Goal: Task Accomplishment & Management: Complete application form

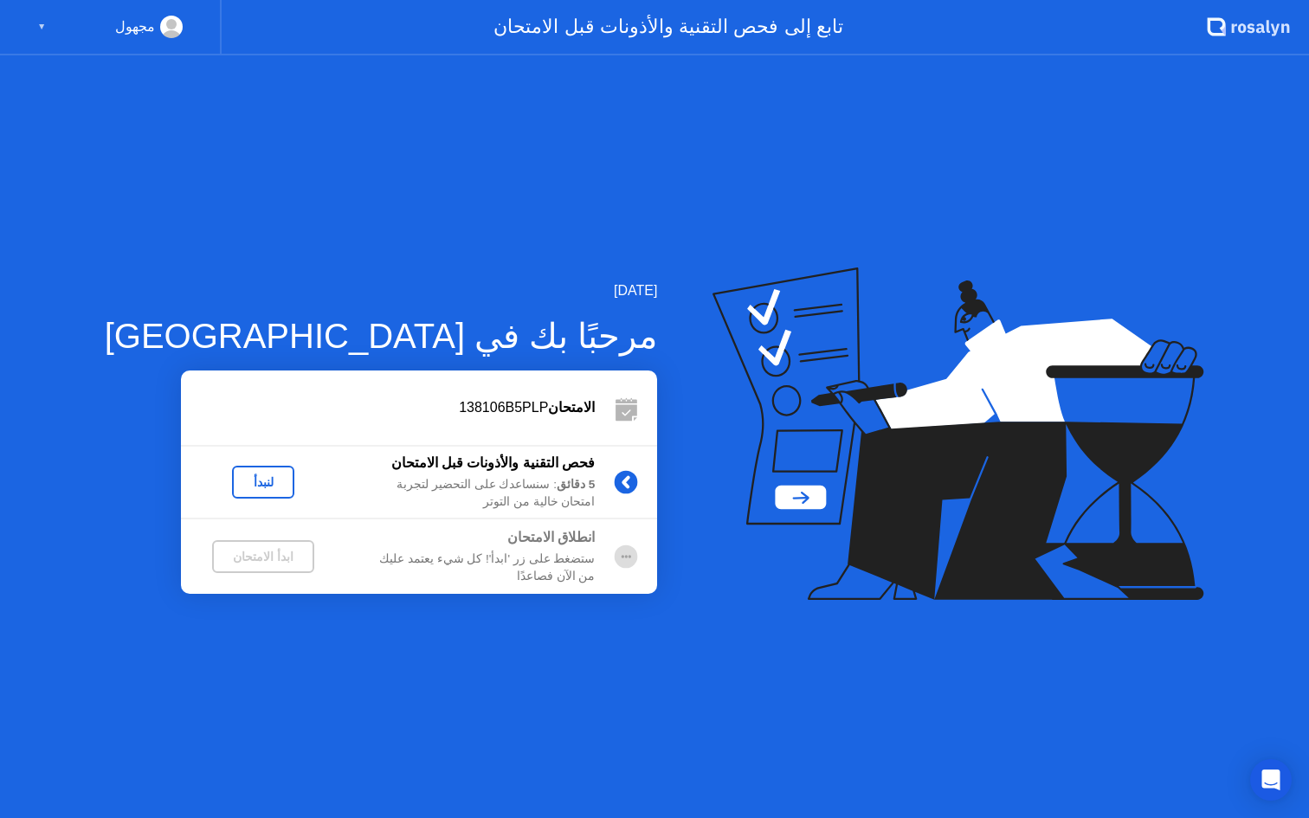
click at [239, 477] on div "لنبدأ" at bounding box center [263, 482] width 48 height 14
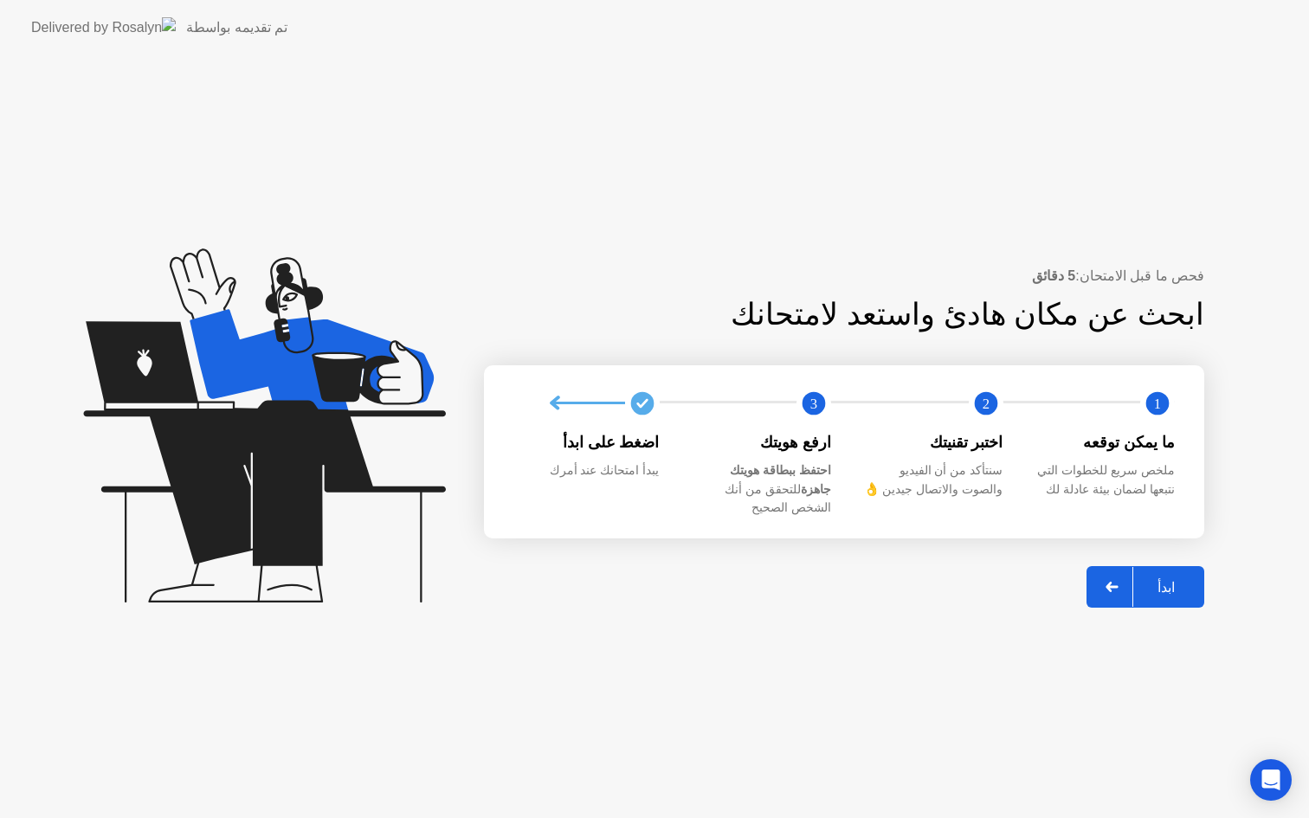
click at [1167, 579] on div "ابدأ" at bounding box center [1166, 587] width 66 height 16
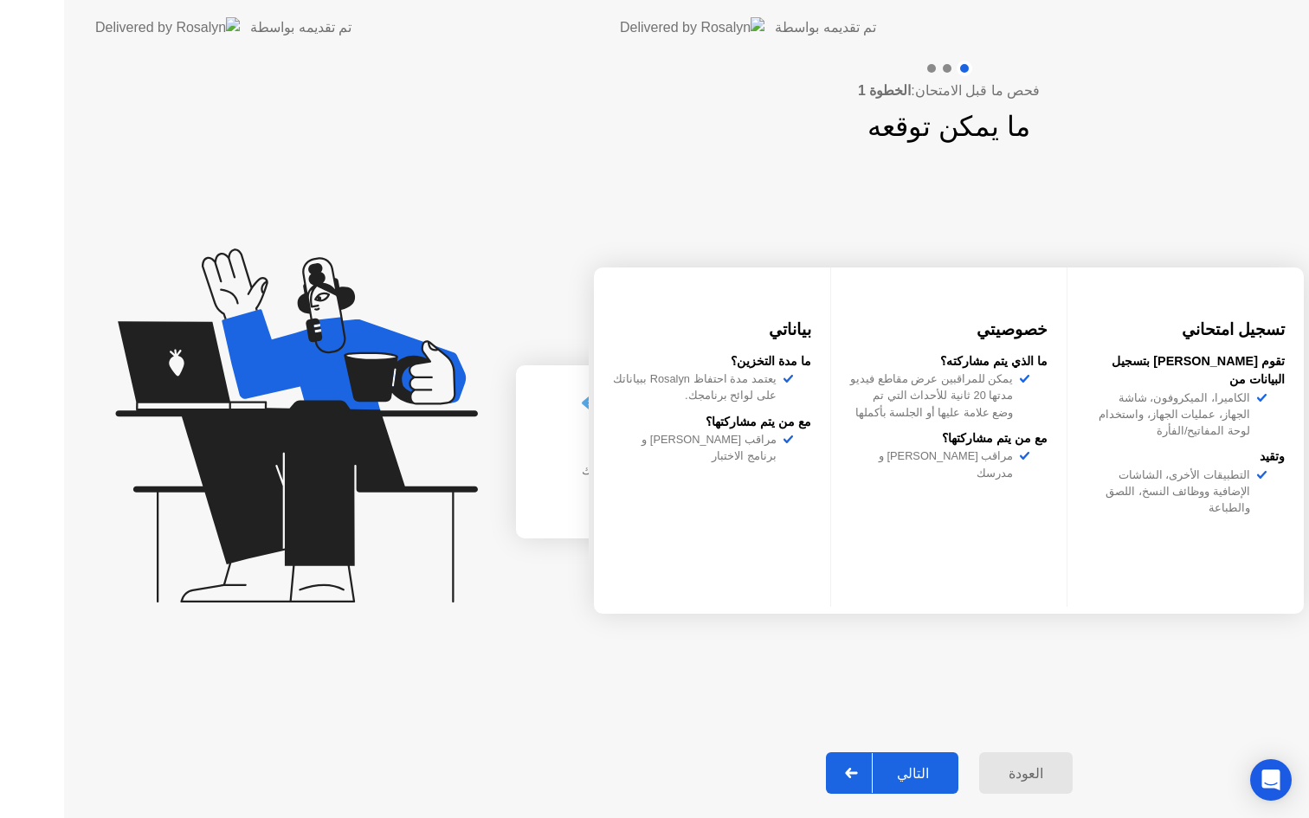
click at [1167, 574] on div "فحص ما قبل الامتحان: الخطوة 1 ما يمكن توقعه تسجيل امتحاني تقوم [PERSON_NAME] بت…" at bounding box center [948, 436] width 720 height 762
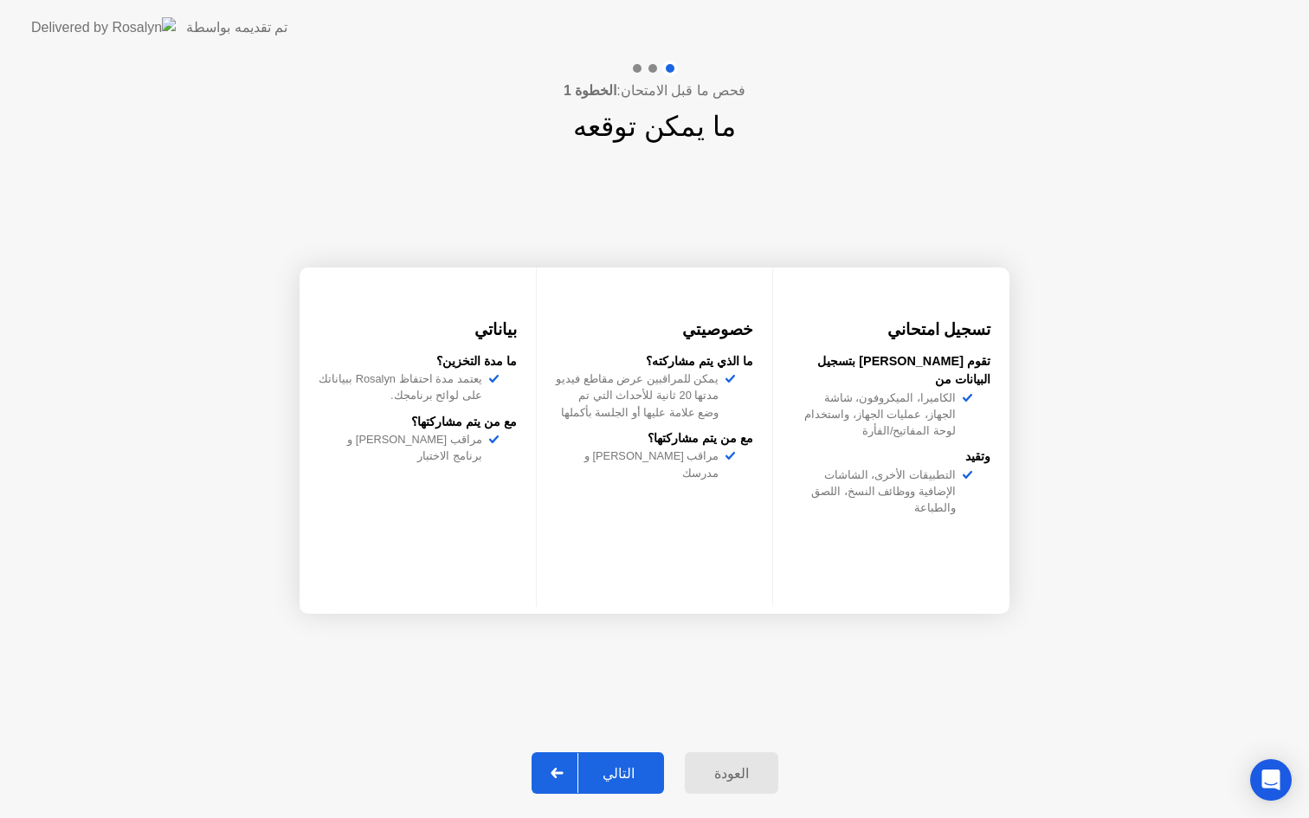
click at [625, 771] on div "التالي" at bounding box center [618, 773] width 80 height 16
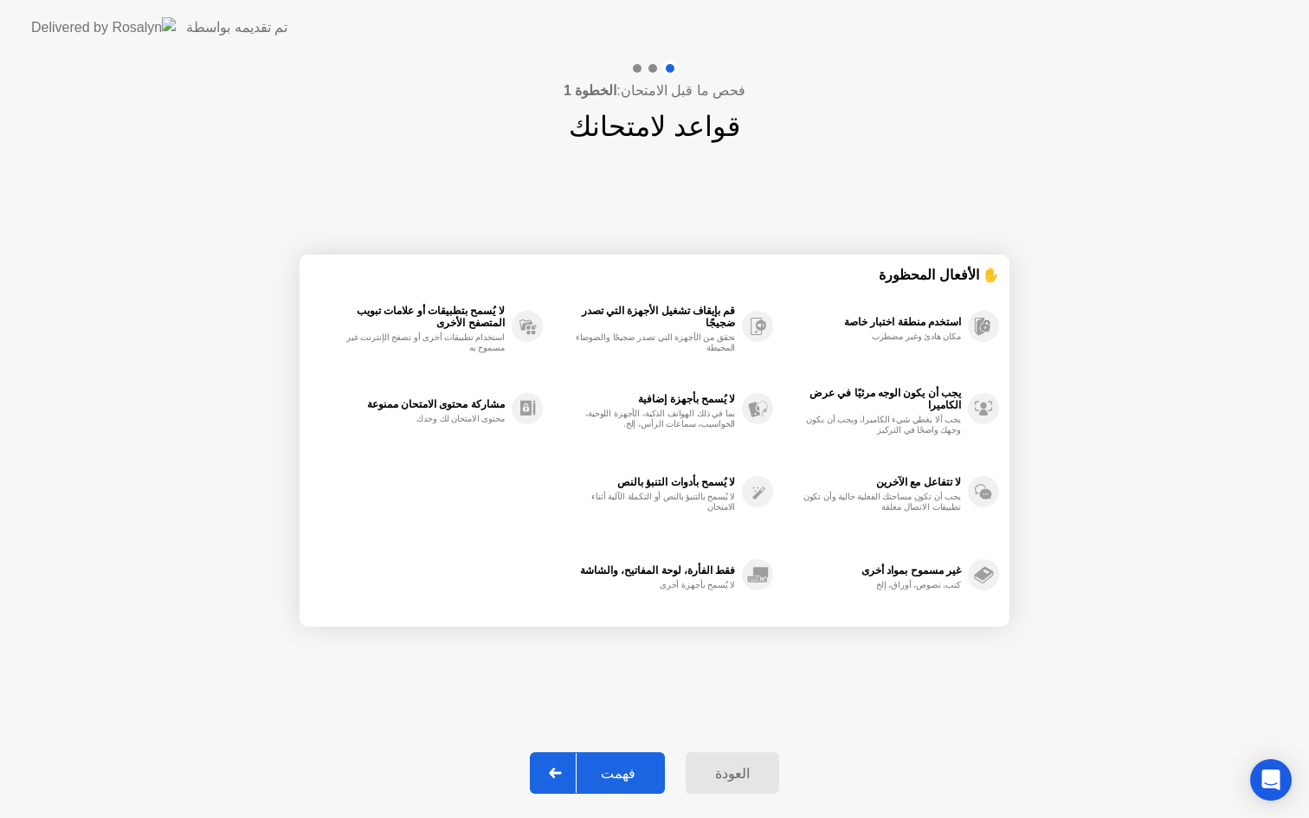
click at [617, 773] on div "فهمت" at bounding box center [617, 773] width 83 height 16
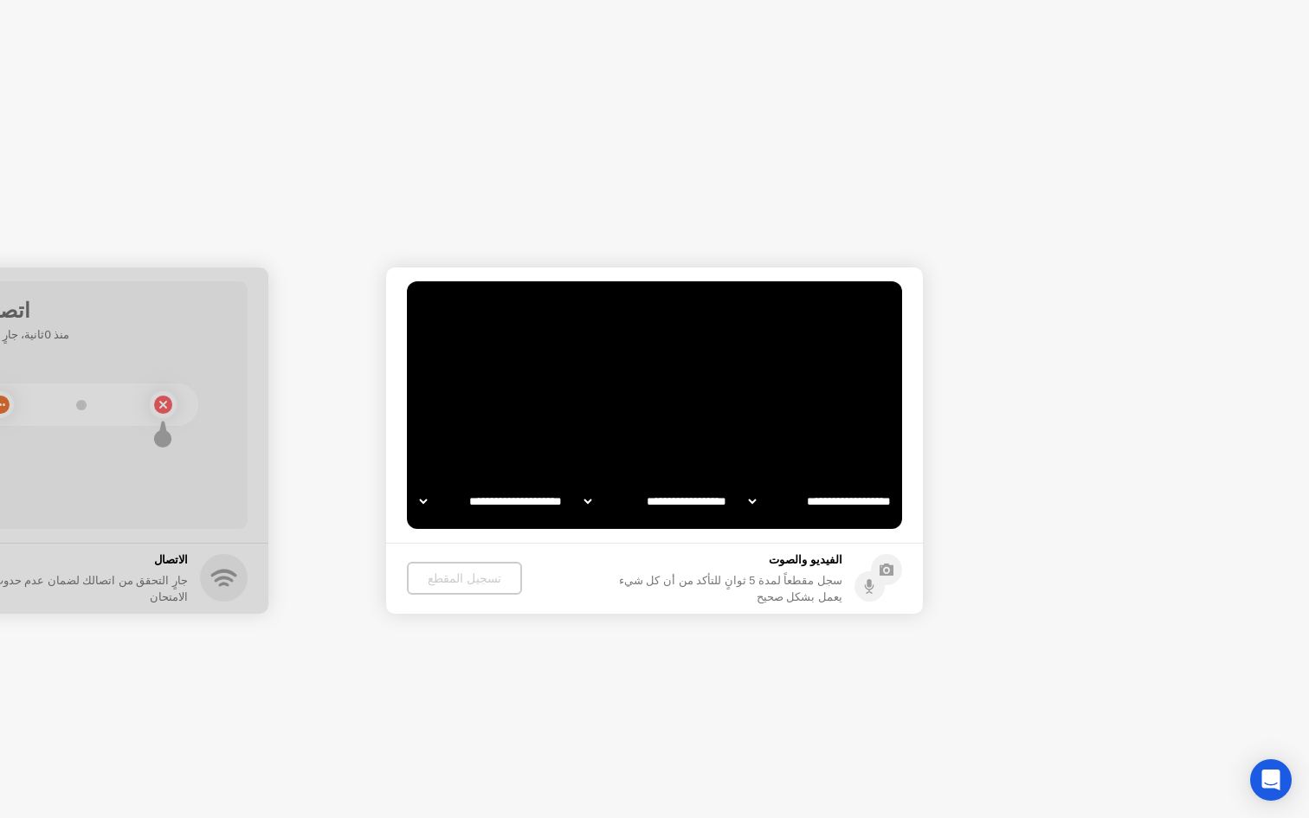
select select "**********"
select select "*******"
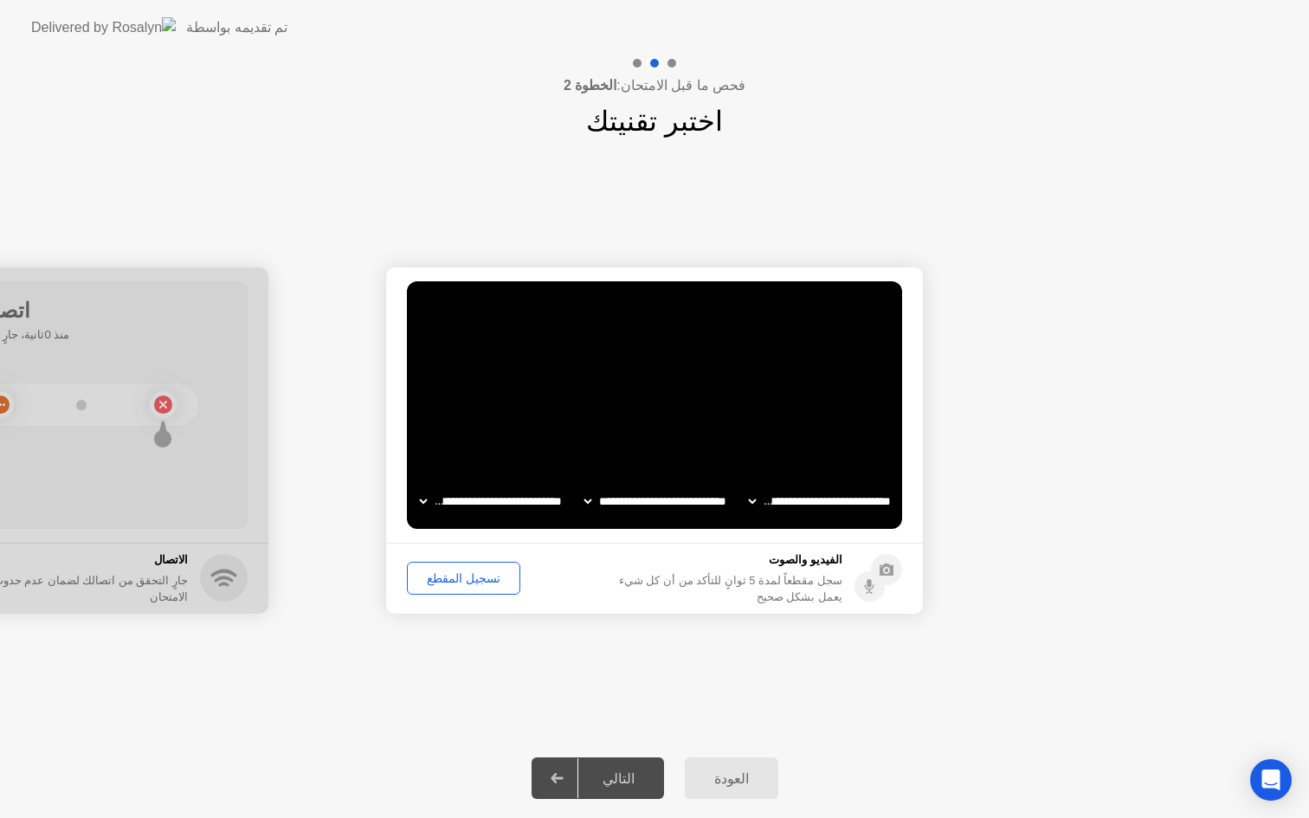
click at [470, 578] on div "تسجيل المقطع" at bounding box center [463, 578] width 101 height 14
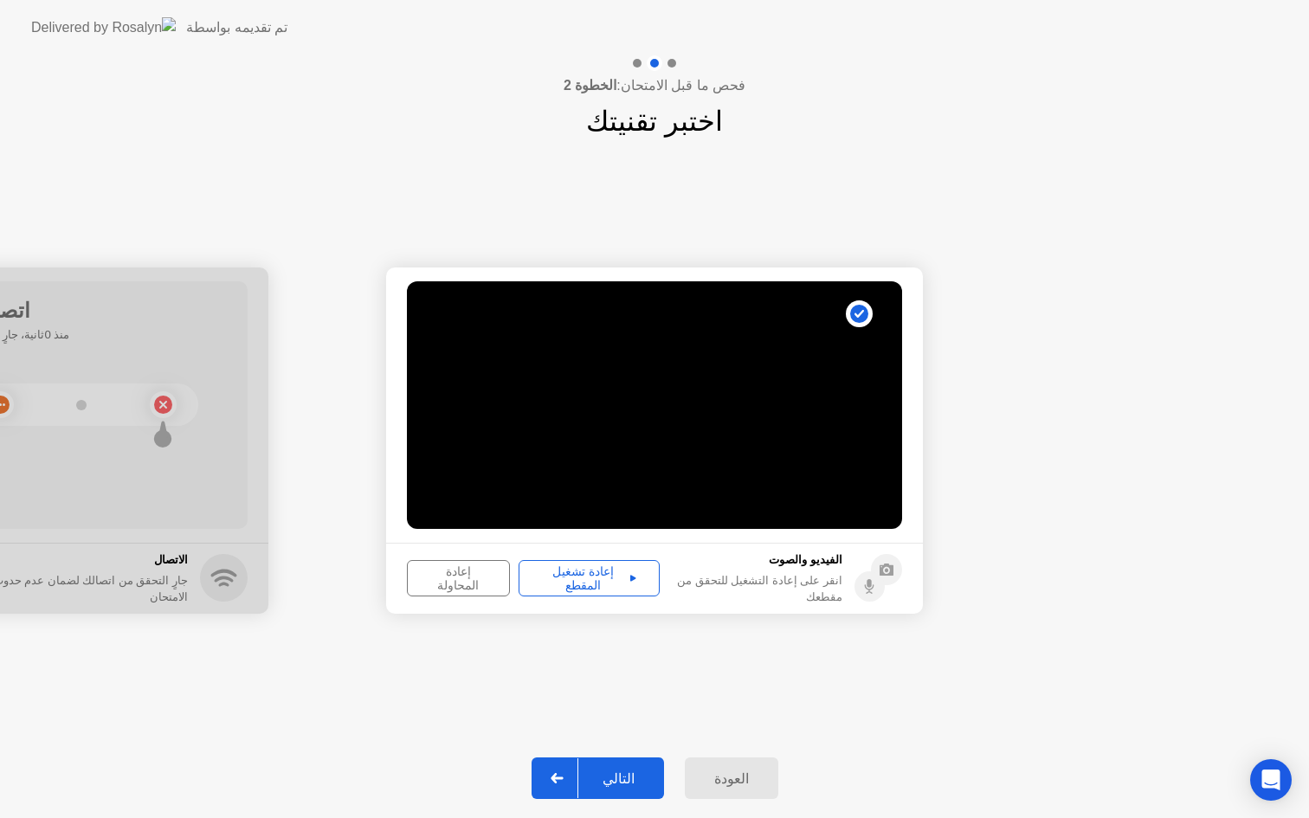
click at [568, 576] on div "إعادة تشغيل المقطع" at bounding box center [588, 578] width 129 height 28
click at [614, 778] on div "التالي" at bounding box center [618, 778] width 80 height 16
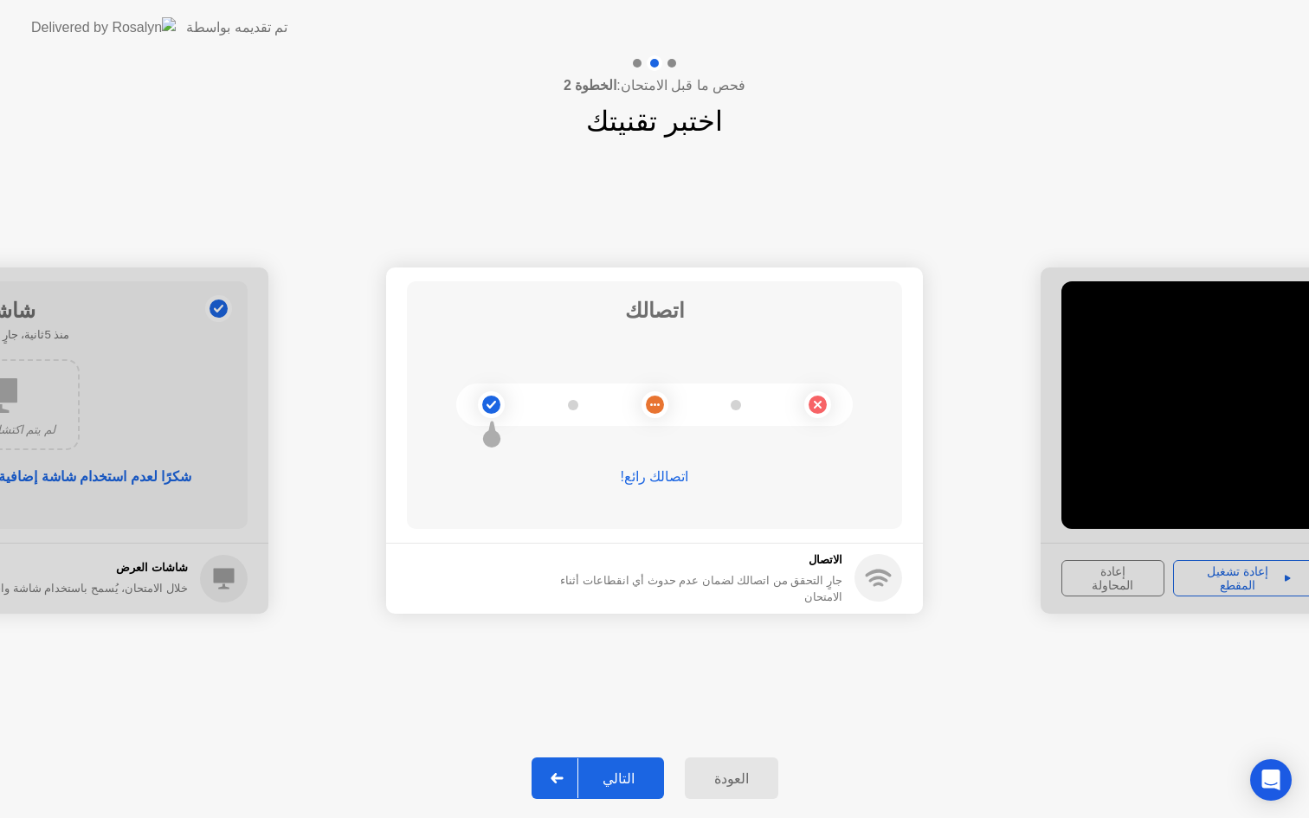
click at [620, 778] on div "التالي" at bounding box center [618, 778] width 80 height 16
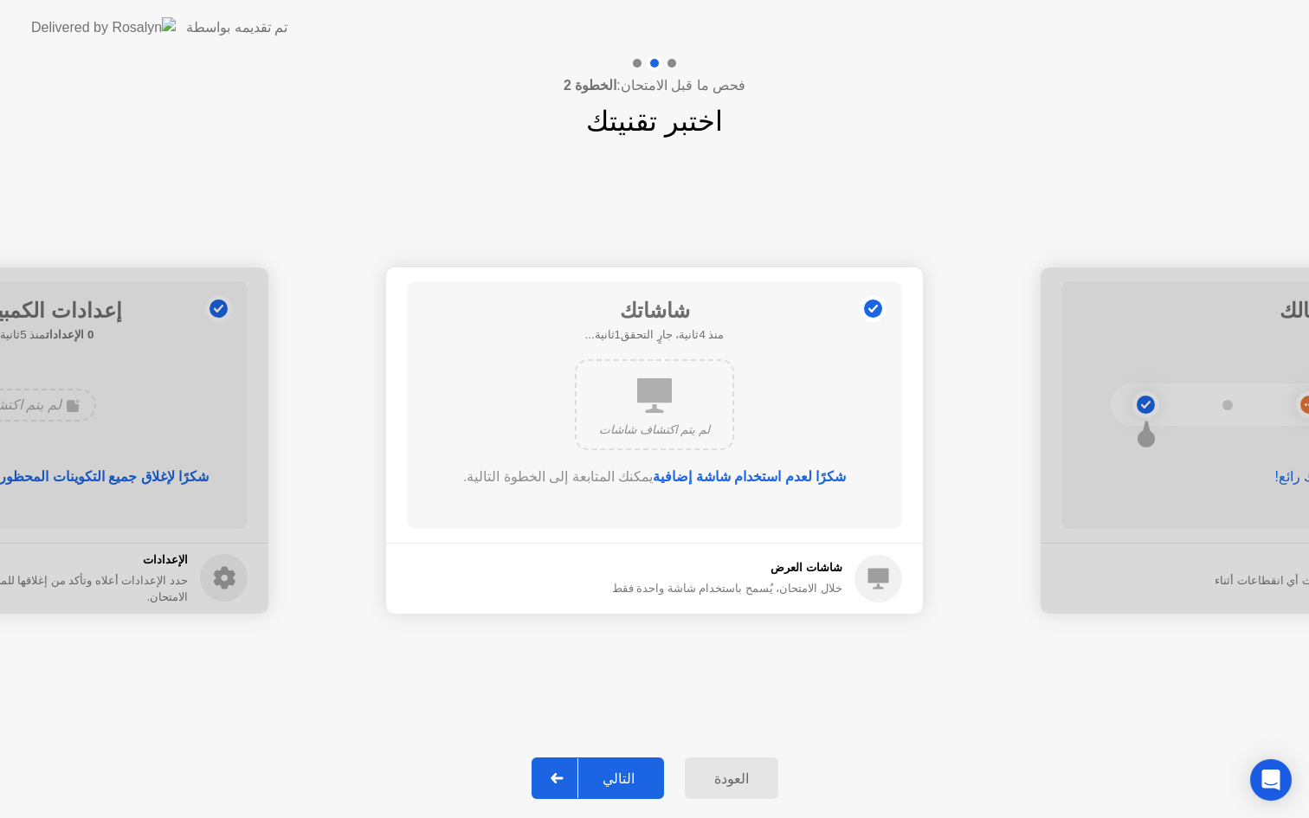
click at [615, 793] on button "التالي" at bounding box center [597, 778] width 132 height 42
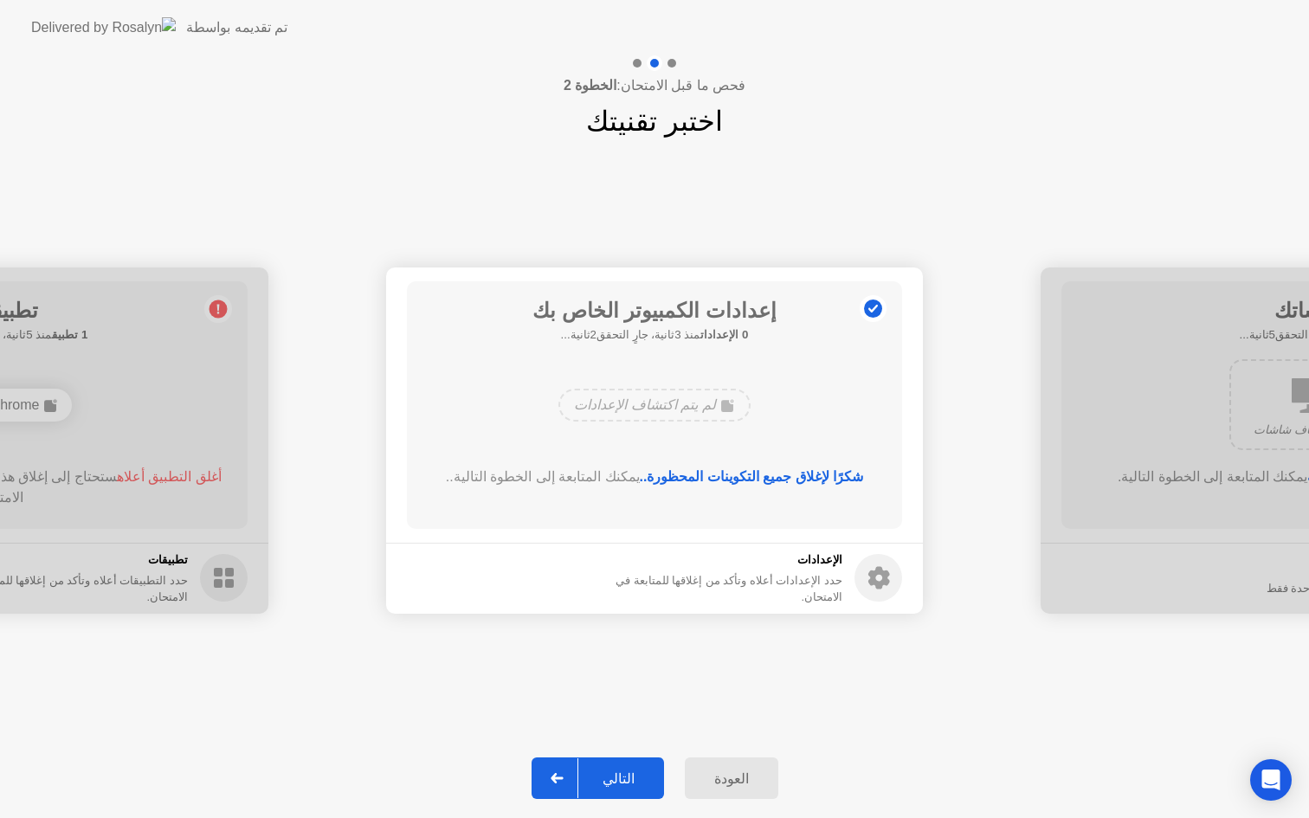
click at [615, 793] on button "التالي" at bounding box center [597, 778] width 132 height 42
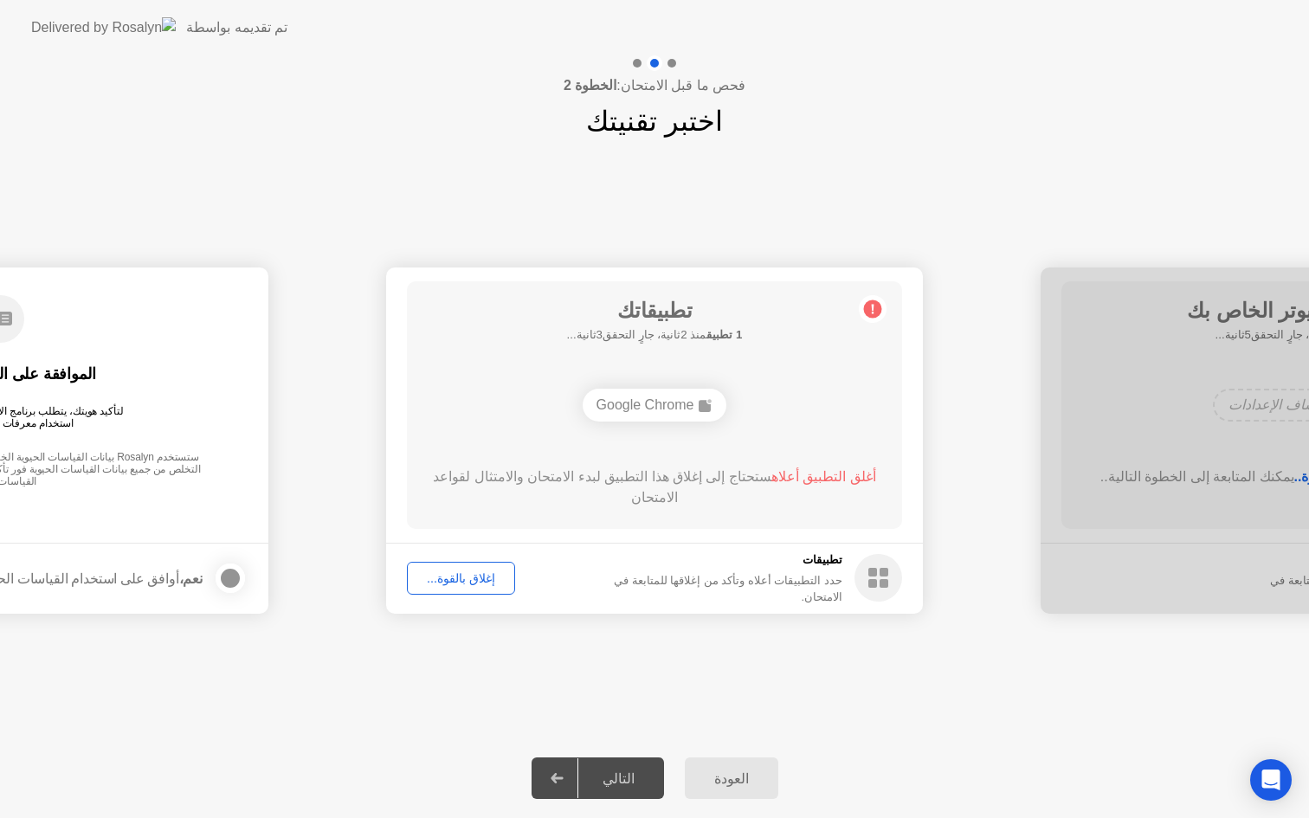
click at [468, 575] on div "إغلاق بالقوة..." at bounding box center [461, 578] width 96 height 14
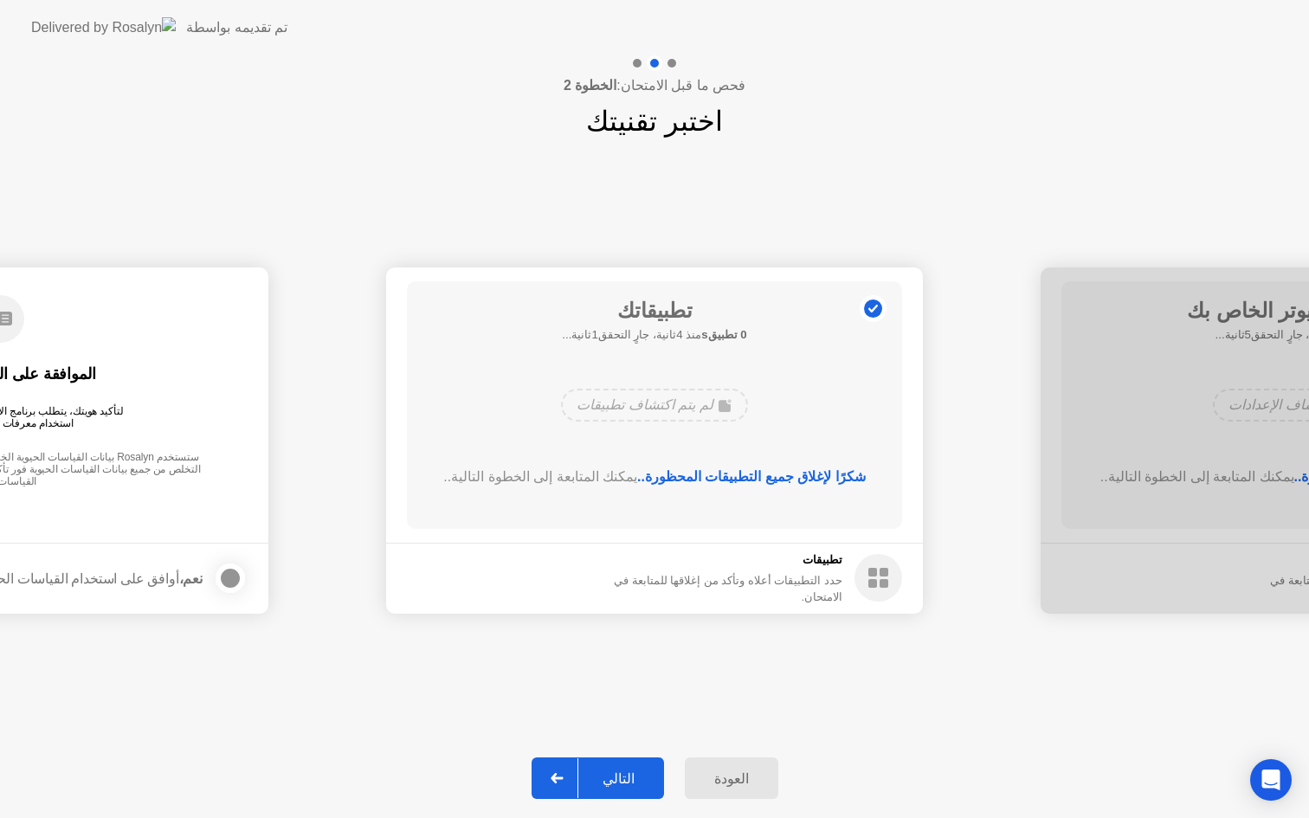
click at [626, 776] on div "التالي" at bounding box center [618, 778] width 80 height 16
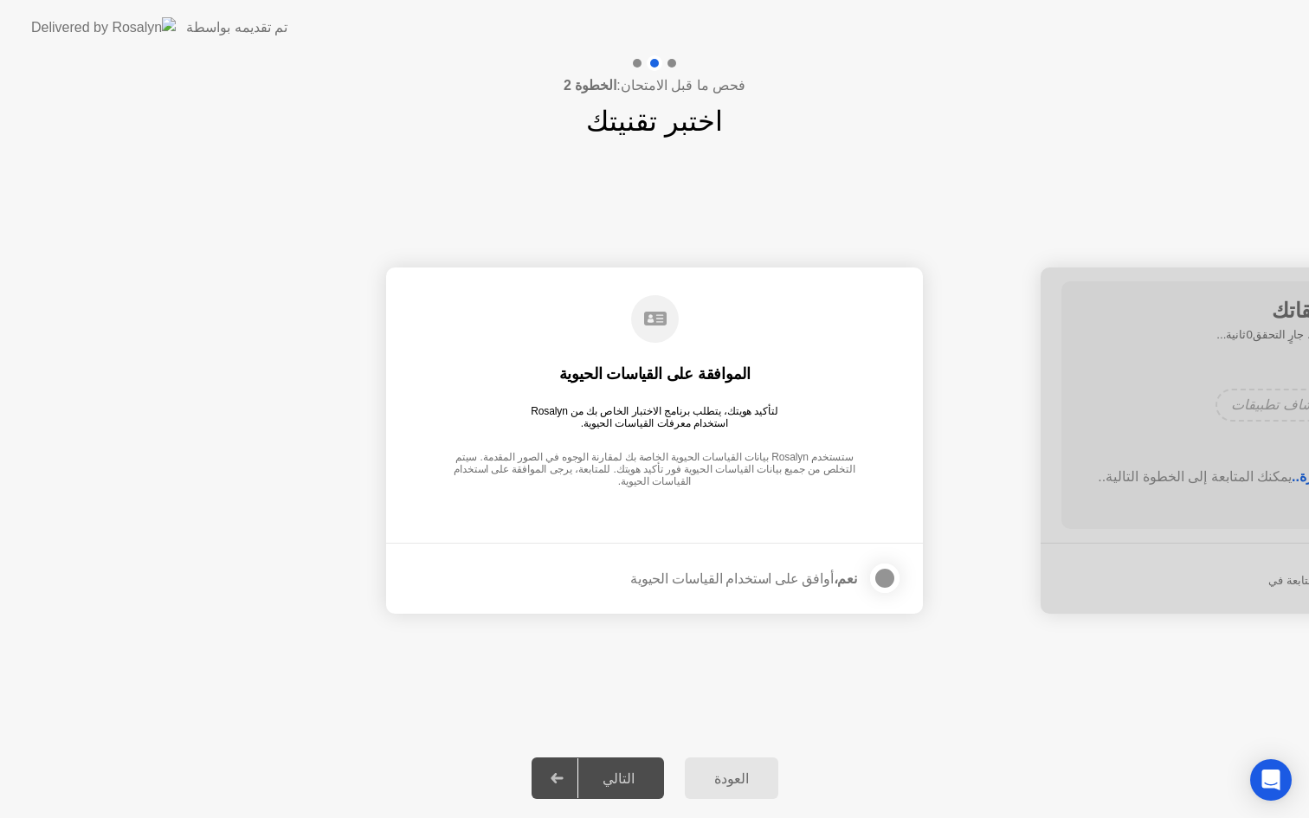
click at [884, 578] on div at bounding box center [884, 578] width 21 height 21
click at [634, 779] on div "التالي" at bounding box center [618, 778] width 80 height 16
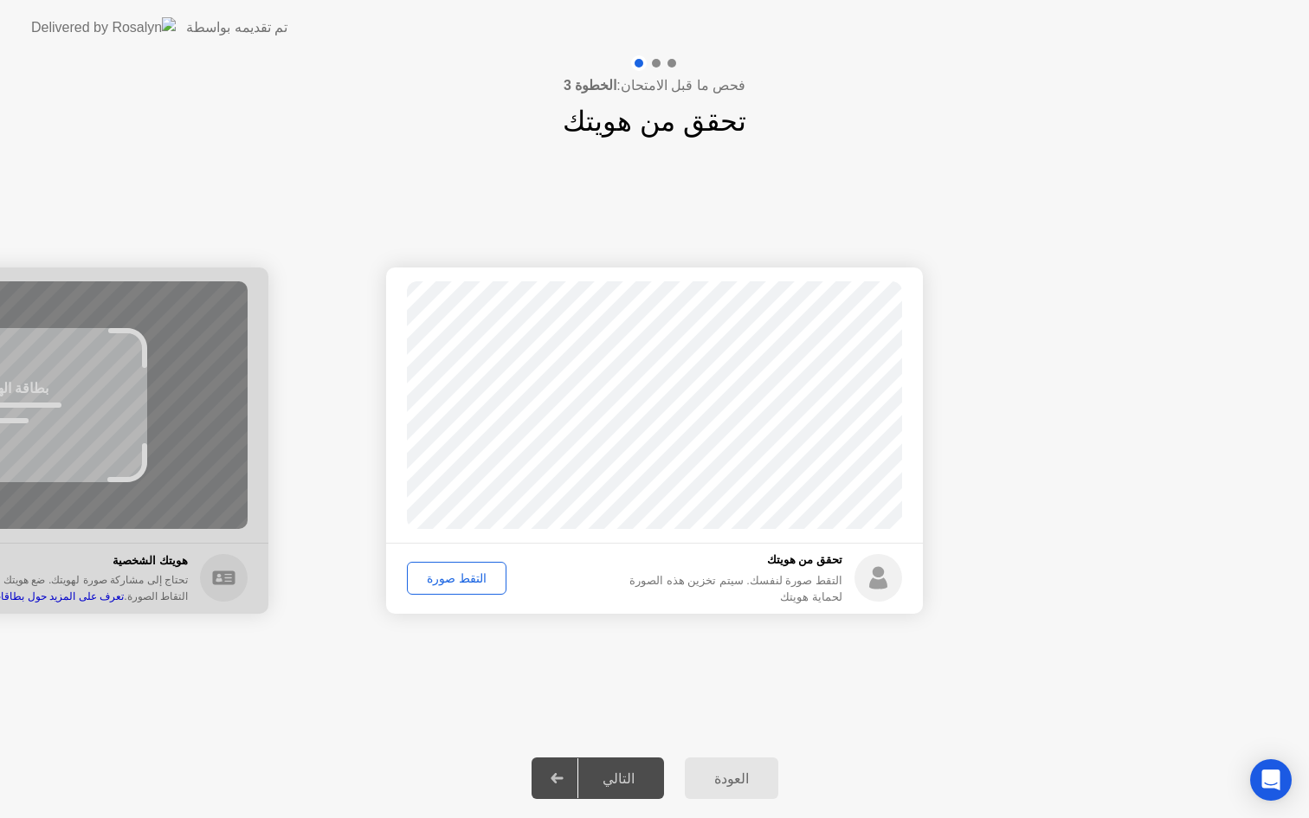
click at [457, 579] on div "التقط صورة" at bounding box center [456, 578] width 87 height 14
click at [464, 583] on div "إعادة الالتقاط" at bounding box center [460, 578] width 94 height 14
click at [464, 583] on div "التقط صورة" at bounding box center [456, 578] width 87 height 14
click at [629, 777] on div "التالي" at bounding box center [618, 778] width 80 height 16
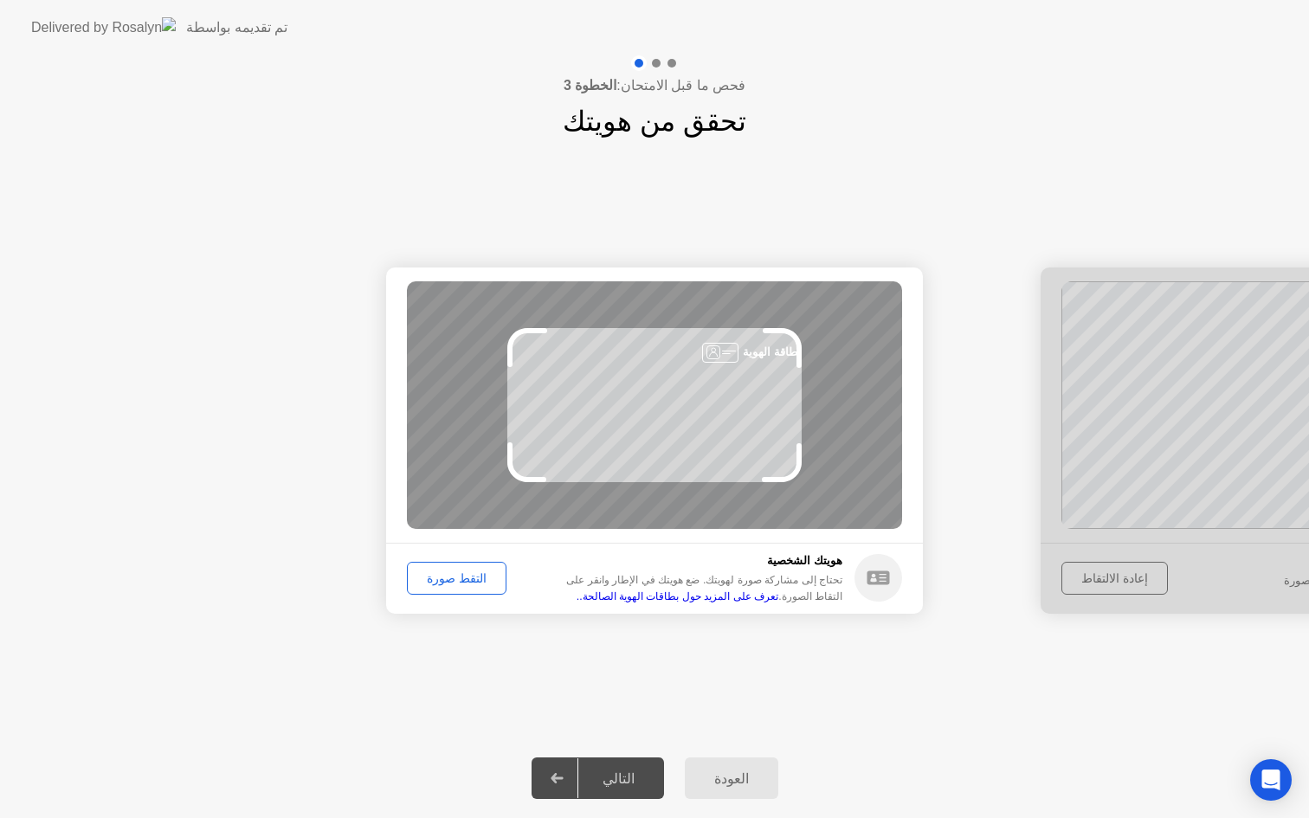
click at [792, 473] on icon at bounding box center [781, 463] width 35 height 34
drag, startPoint x: 792, startPoint y: 473, endPoint x: 813, endPoint y: 499, distance: 33.2
click at [815, 505] on div "بطاقة الهوية" at bounding box center [654, 405] width 495 height 248
click at [476, 574] on div "التقط صورة" at bounding box center [456, 578] width 87 height 14
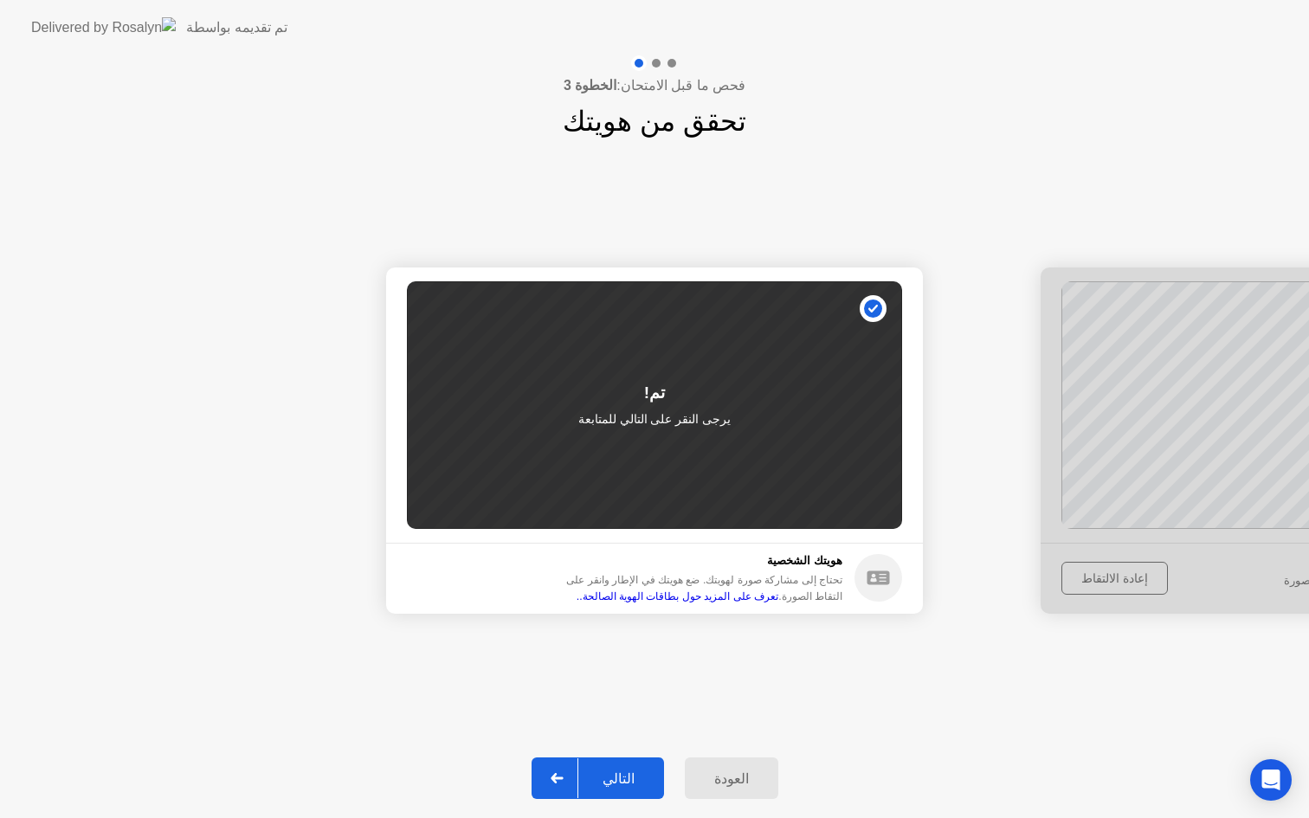
click at [629, 782] on div "التالي" at bounding box center [618, 778] width 80 height 16
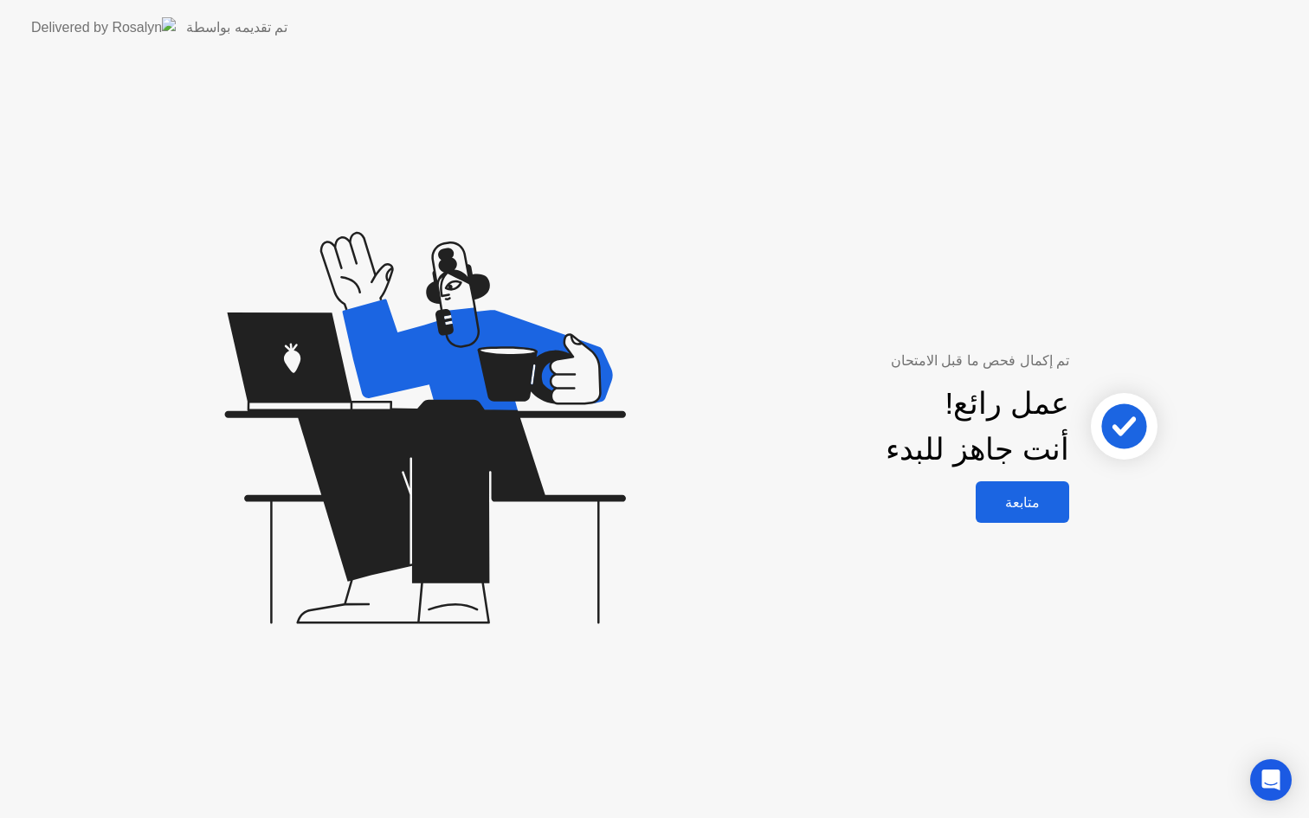
click at [1029, 503] on div "متابعة" at bounding box center [1022, 502] width 83 height 16
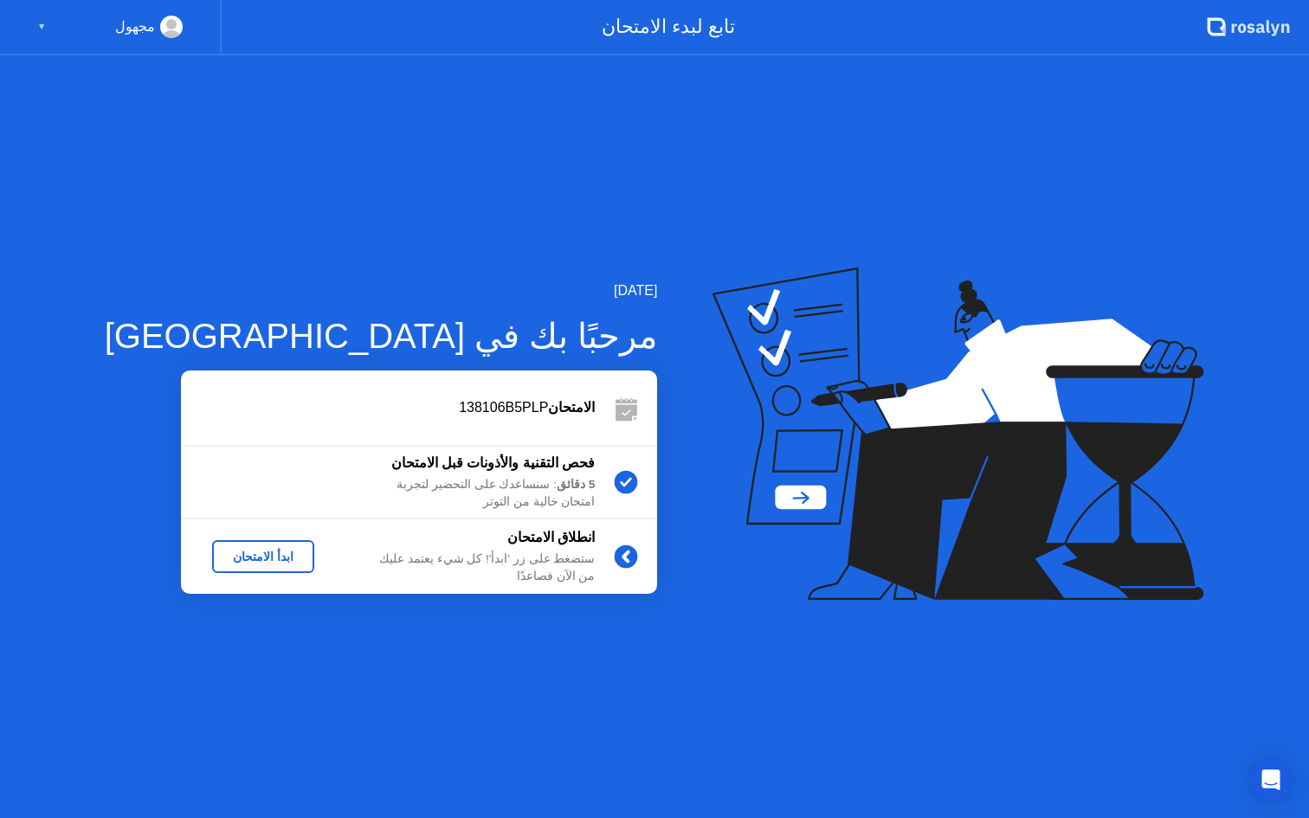
click at [231, 552] on div "ابدأ الامتحان" at bounding box center [263, 557] width 88 height 14
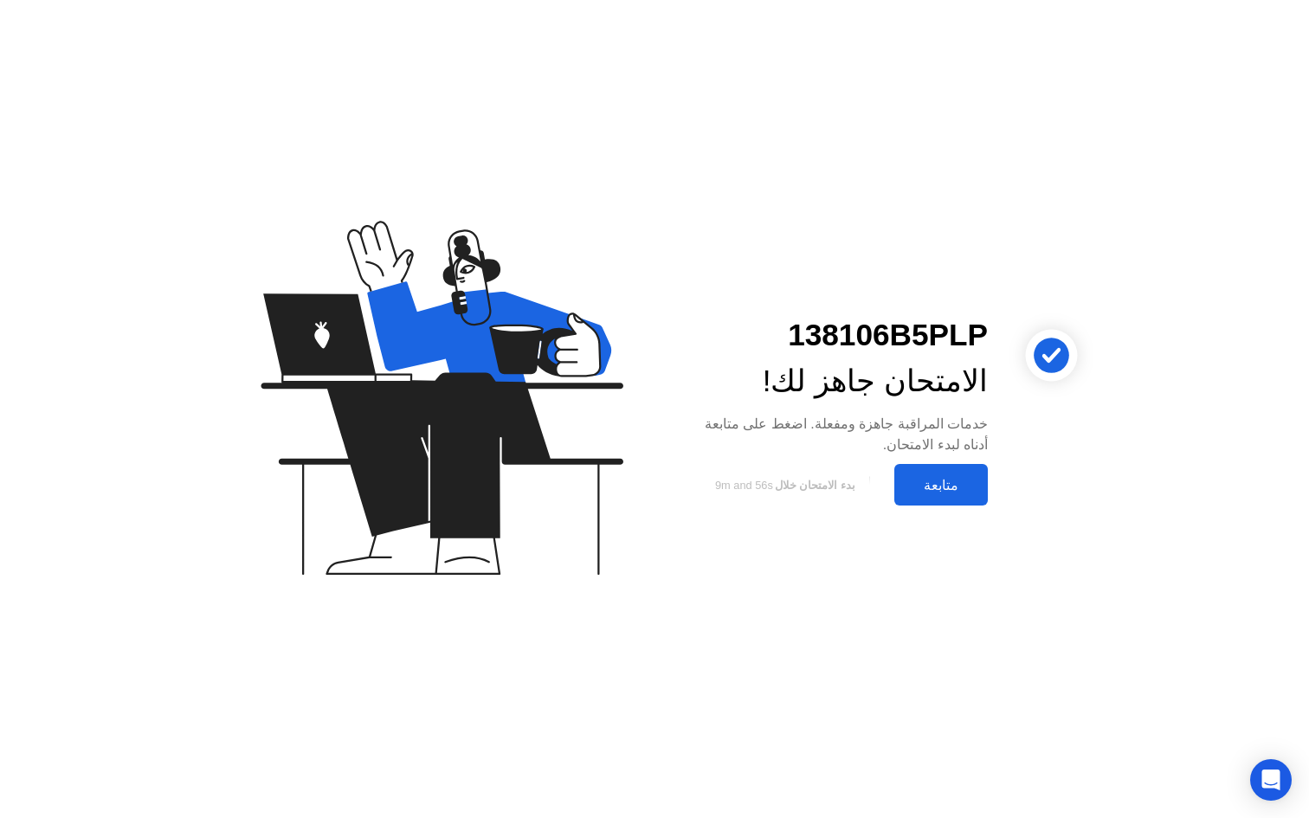
click at [923, 485] on div "متابعة" at bounding box center [940, 485] width 83 height 16
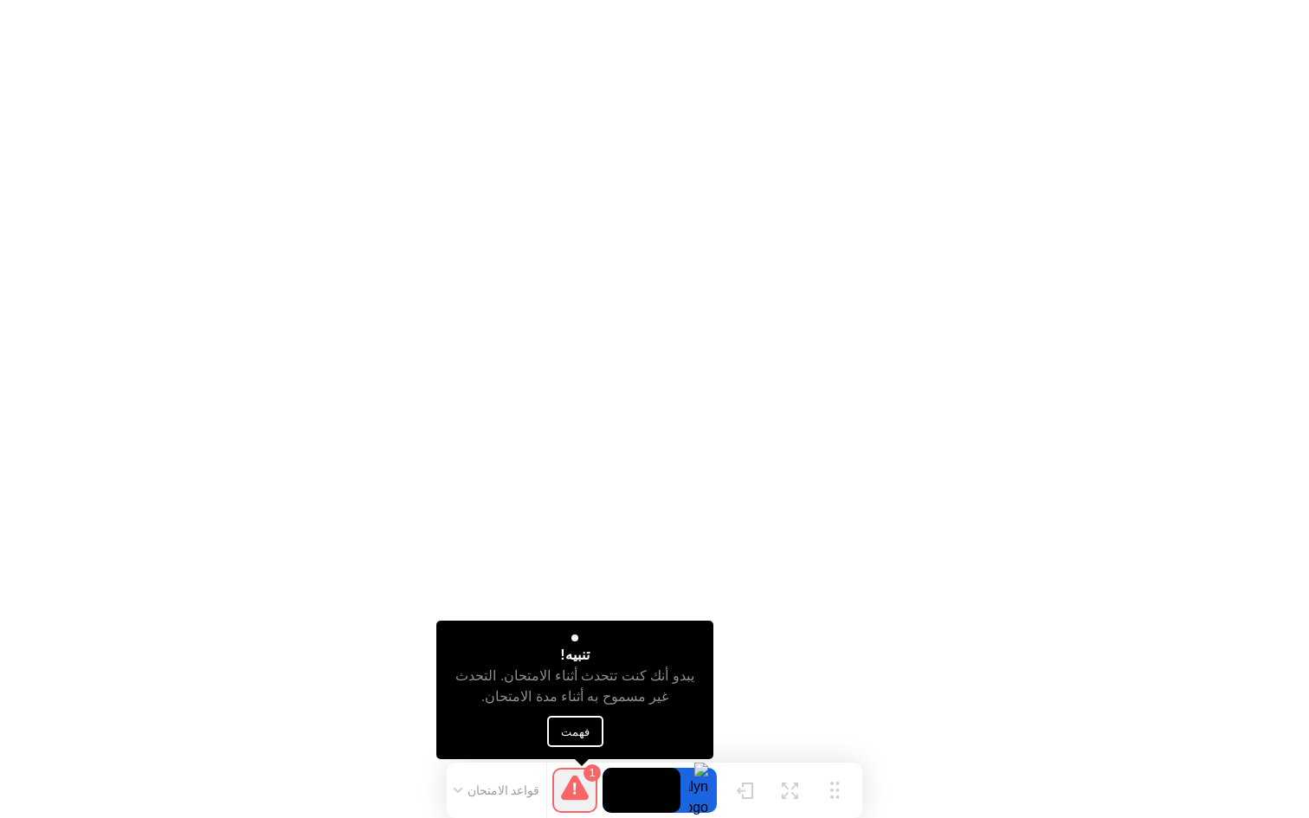
click at [564, 732] on button "فهمت" at bounding box center [575, 731] width 56 height 31
